Goal: Information Seeking & Learning: Learn about a topic

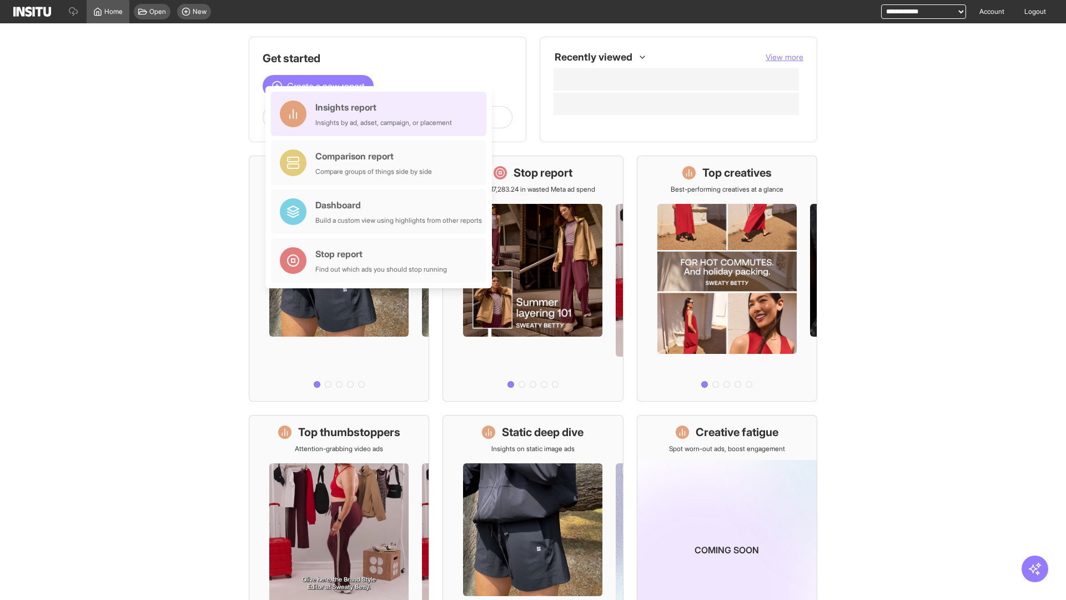
click at [382, 114] on div "Insights report Insights by ad, adset, campaign, or placement" at bounding box center [383, 114] width 137 height 27
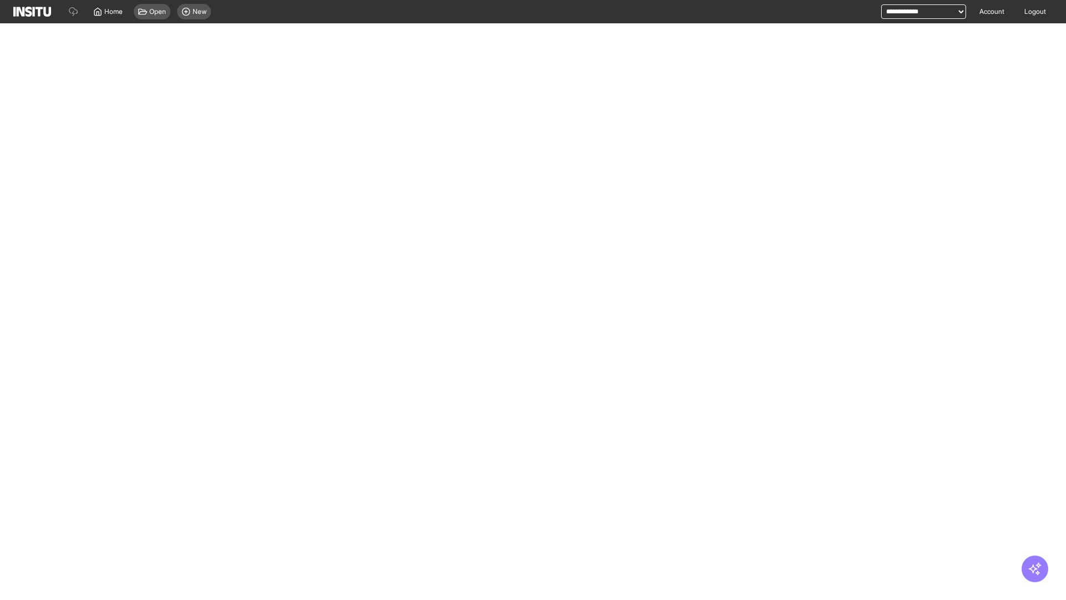
select select "**"
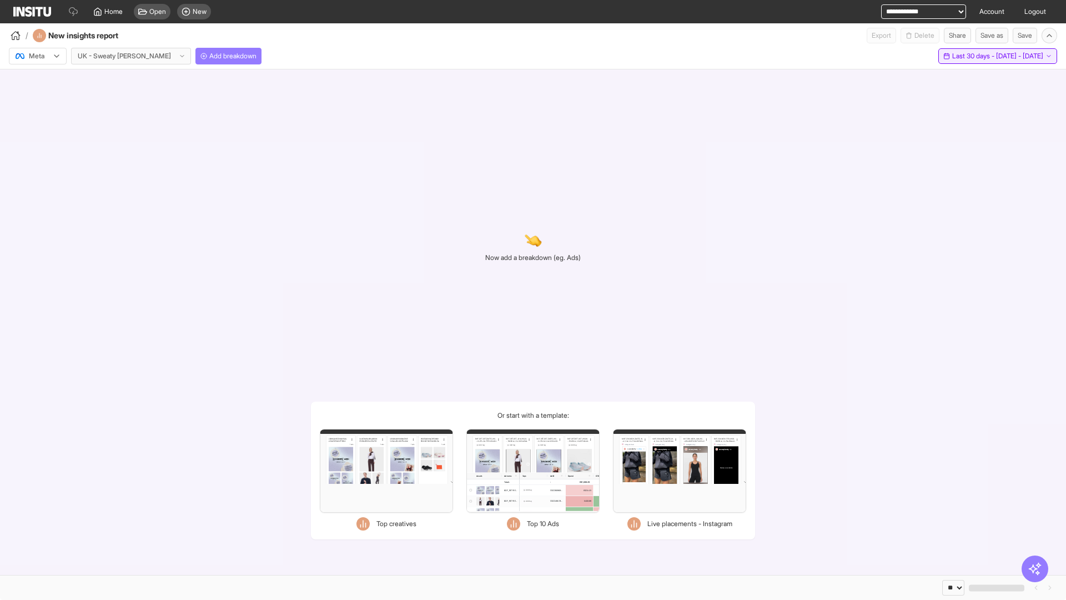
click at [973, 56] on span "Last 30 days - [DATE] - [DATE]" at bounding box center [997, 56] width 91 height 9
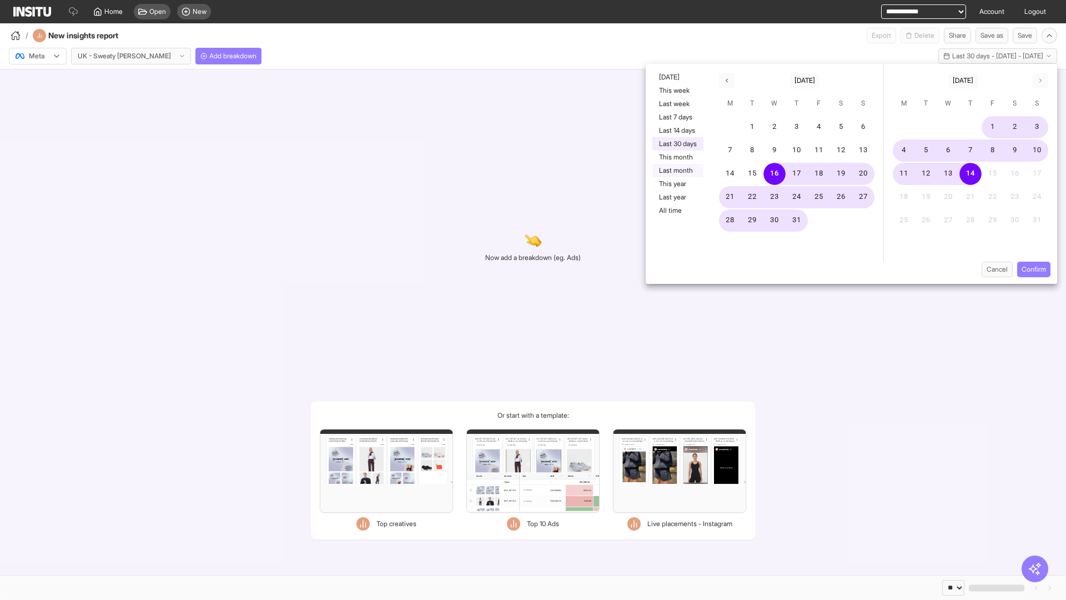
click at [677, 170] on button "Last month" at bounding box center [678, 170] width 51 height 13
